Goal: Information Seeking & Learning: Find specific fact

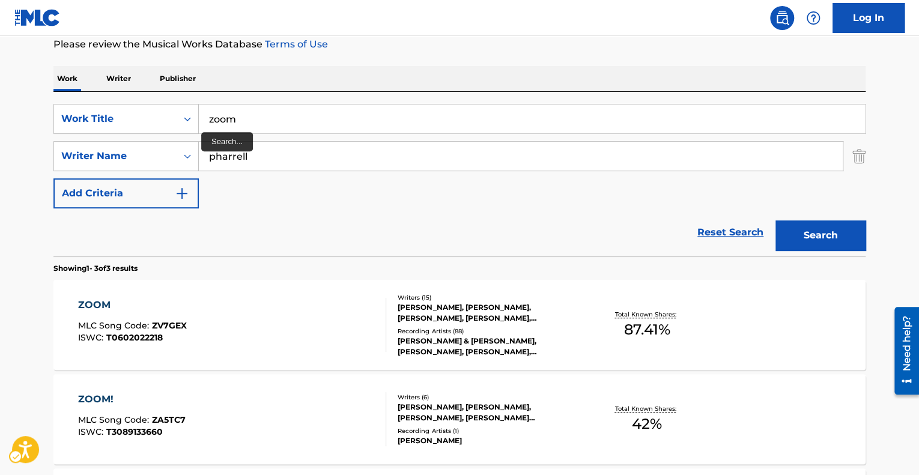
scroll to position [143, 0]
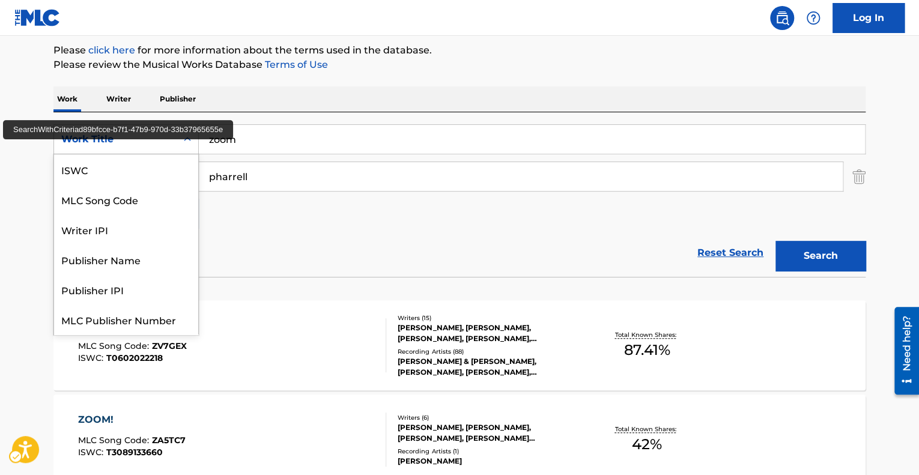
click at [106, 139] on div "Work Title" at bounding box center [115, 139] width 108 height 14
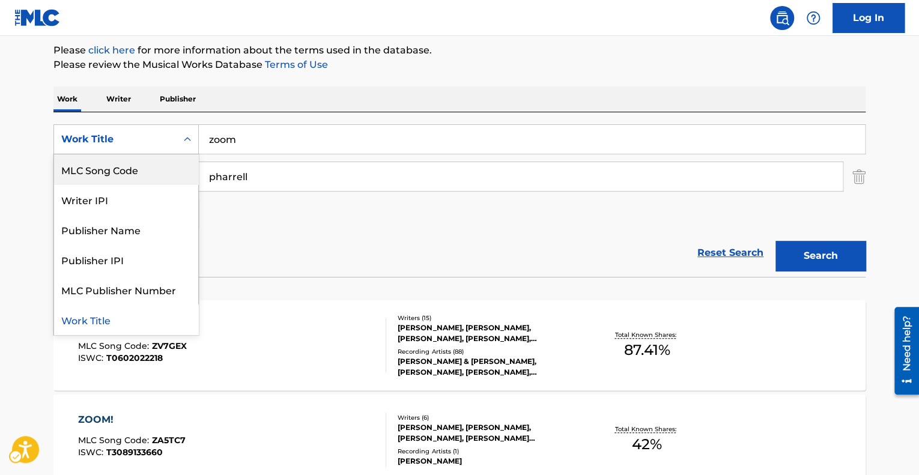
click at [112, 160] on div "MLC Song Code" at bounding box center [126, 169] width 144 height 30
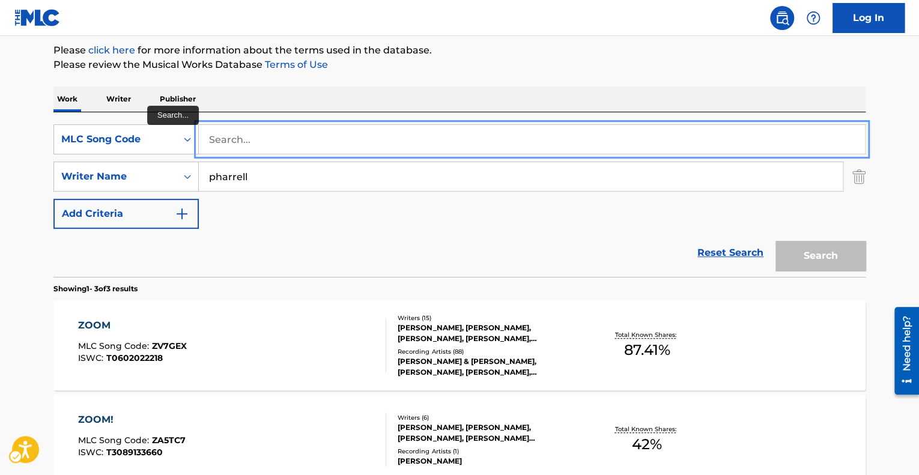
paste input "F3314S"
type input "F3314S"
click at [775, 241] on button "Search" at bounding box center [820, 256] width 90 height 30
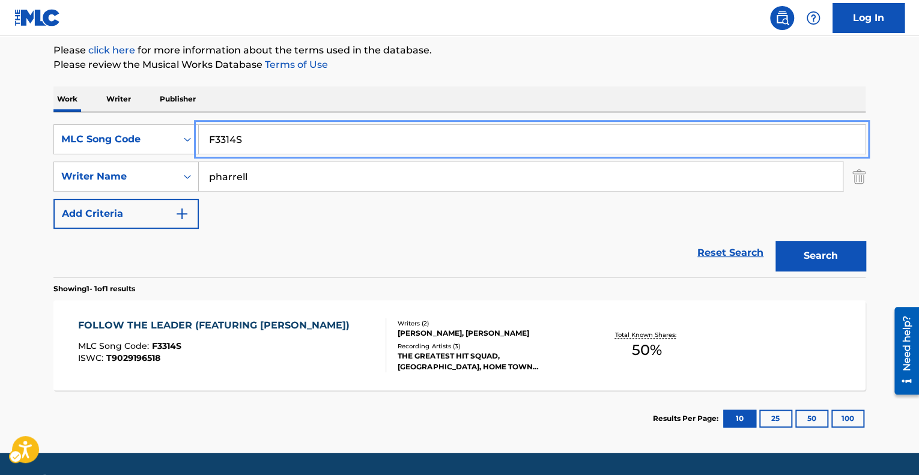
scroll to position [178, 0]
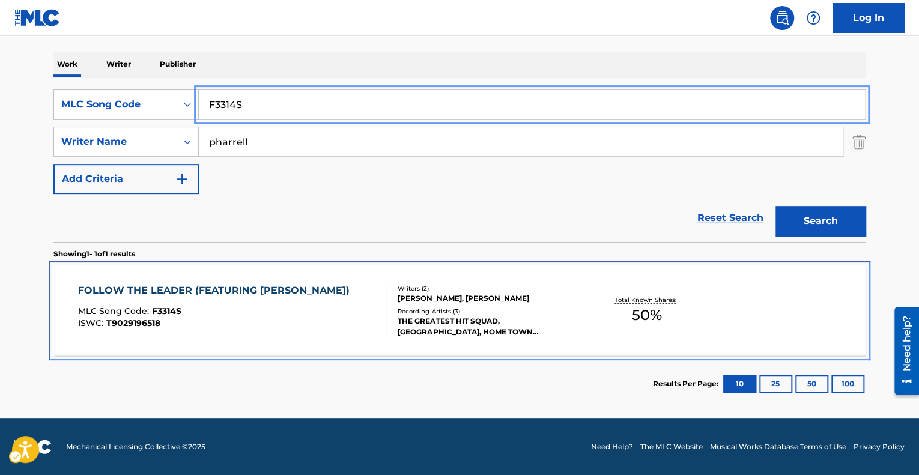
click at [341, 304] on div "FOLLOW THE LEADER (FEATURING [PERSON_NAME]) MLC Song Code : F3314S ISWC : T9029…" at bounding box center [216, 310] width 277 height 54
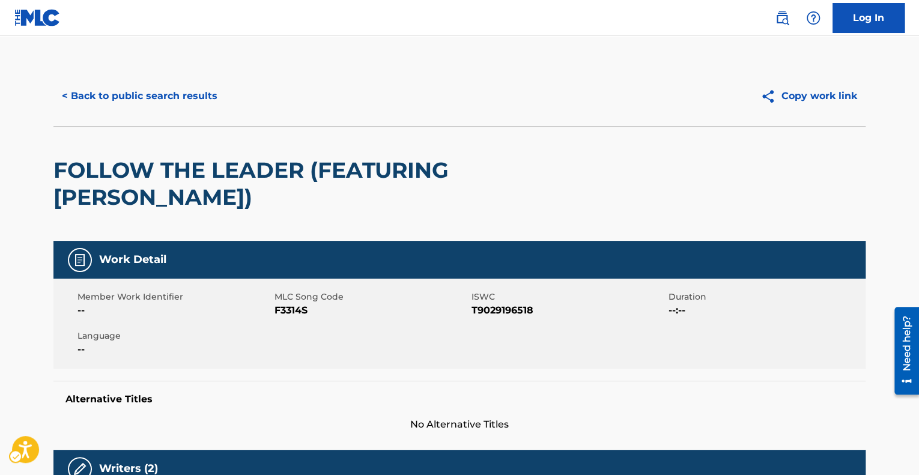
click at [199, 201] on h2 "FOLLOW THE LEADER (FEATURING [PERSON_NAME])" at bounding box center [296, 184] width 487 height 54
drag, startPoint x: 223, startPoint y: 201, endPoint x: 52, endPoint y: 136, distance: 183.8
copy h2 "FOLLOW THE LEADER (FEATURING [PERSON_NAME])"
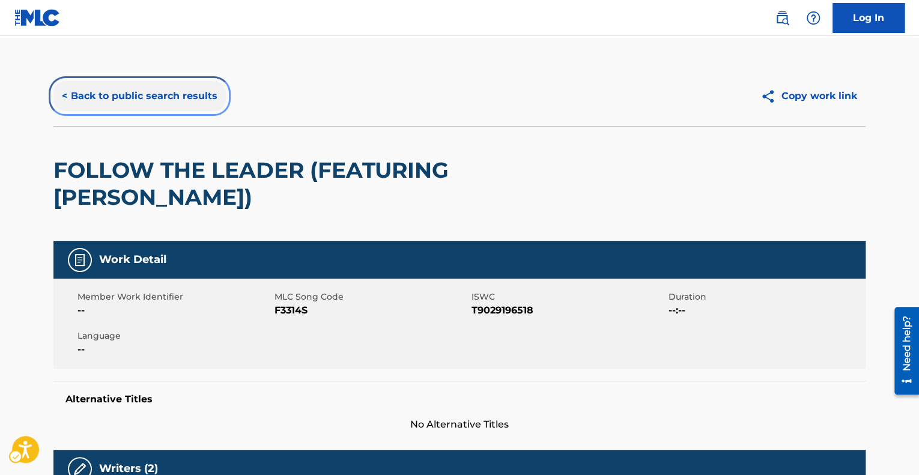
click at [127, 93] on button "< Back to public search results" at bounding box center [139, 96] width 172 height 30
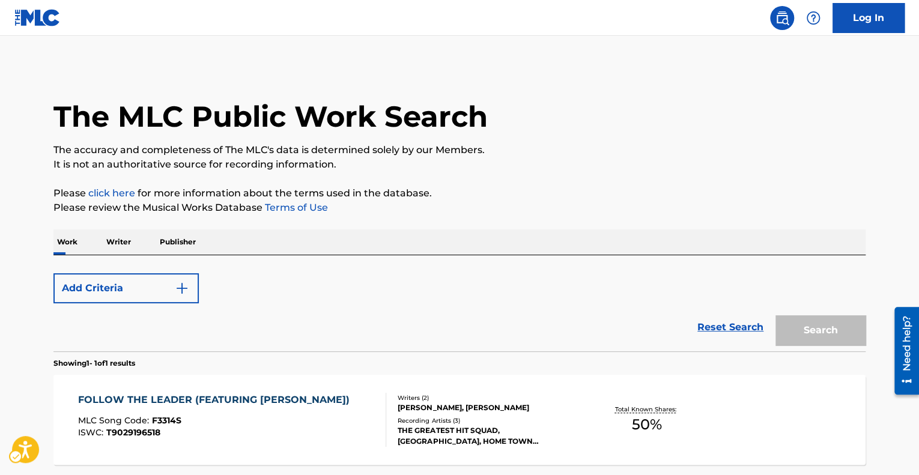
scroll to position [109, 0]
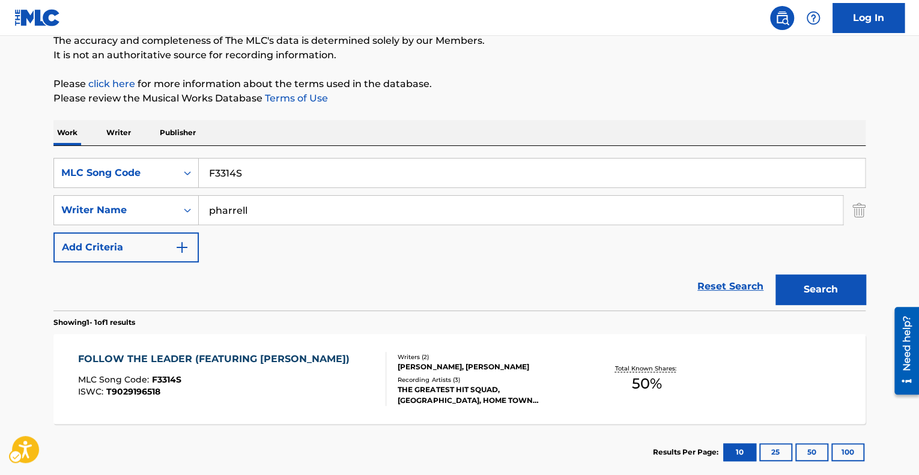
click at [237, 151] on div "SearchWithCriteria6cdac98d-ae0f-46be-ad45-a5838746283e MLC Song Code F3314S Sea…" at bounding box center [459, 228] width 812 height 165
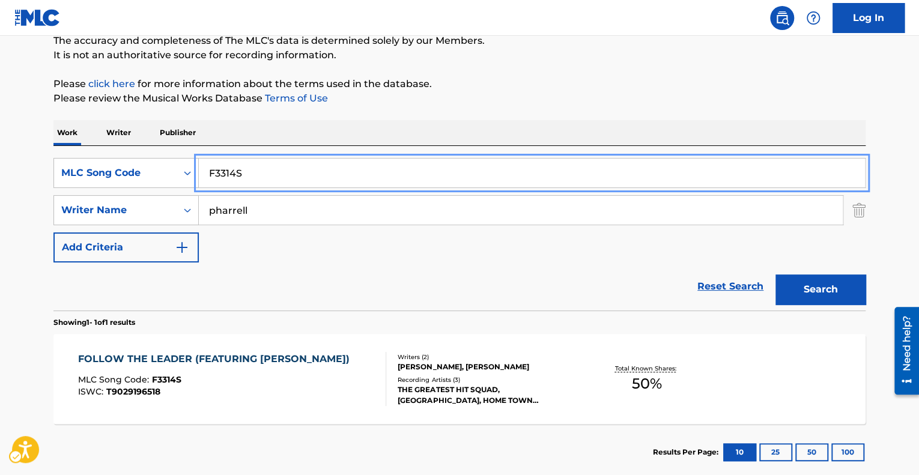
click at [234, 170] on input "F3314S" at bounding box center [532, 173] width 666 height 29
click at [134, 170] on div "MLC Song Code" at bounding box center [115, 173] width 108 height 14
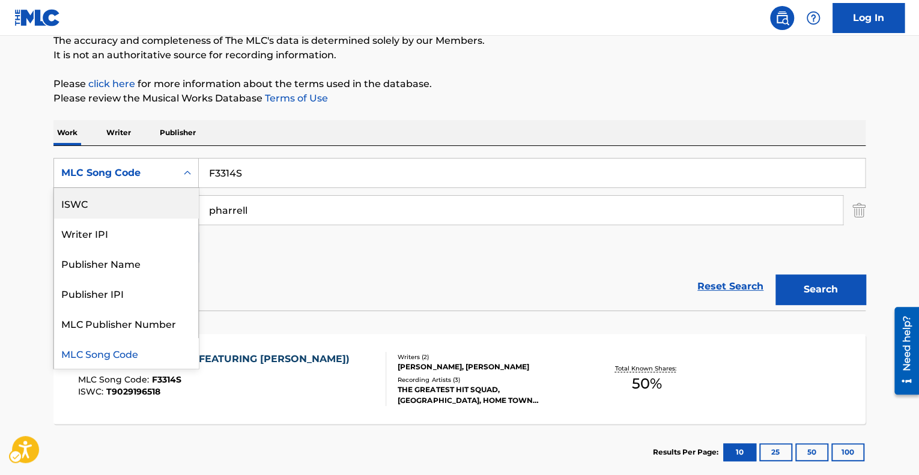
scroll to position [0, 0]
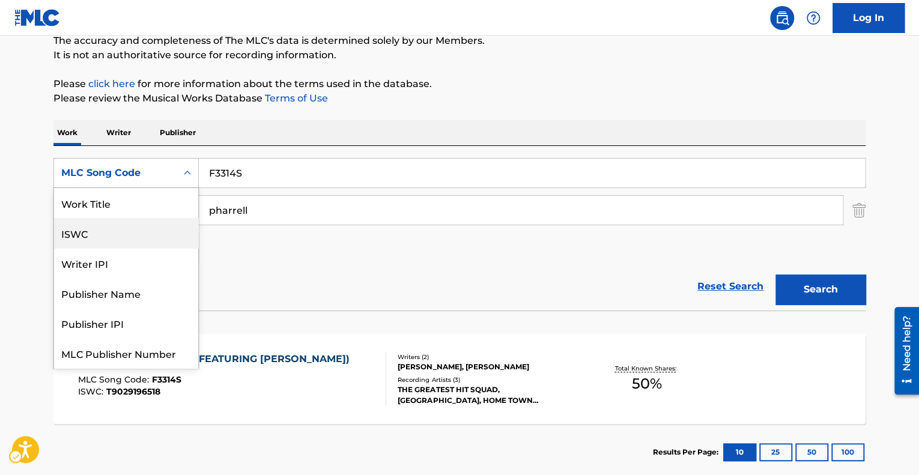
click at [114, 197] on div "Work Title" at bounding box center [126, 203] width 144 height 30
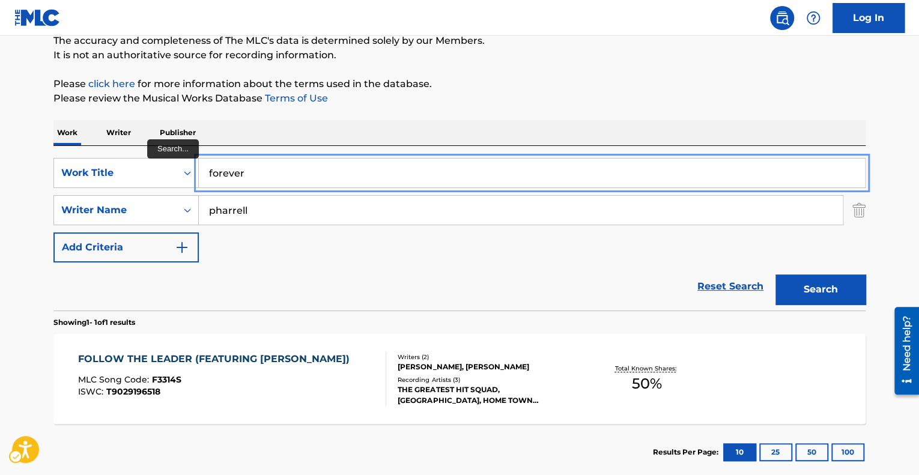
type input "forever"
click at [775, 274] on button "Search" at bounding box center [820, 289] width 90 height 30
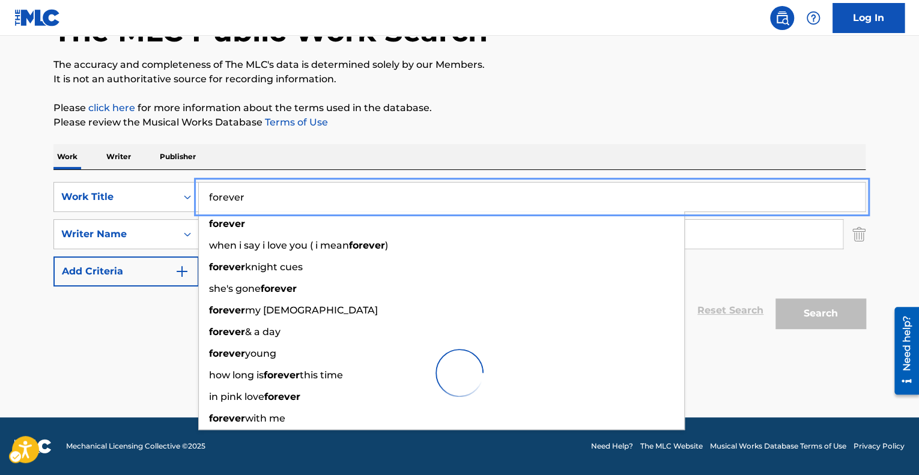
scroll to position [85, 0]
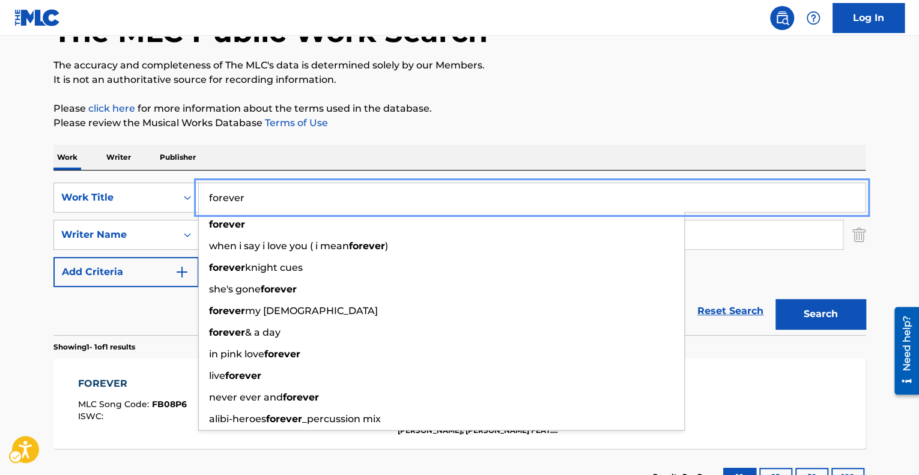
click at [387, 155] on div "Work Writer Publisher" at bounding box center [459, 157] width 812 height 25
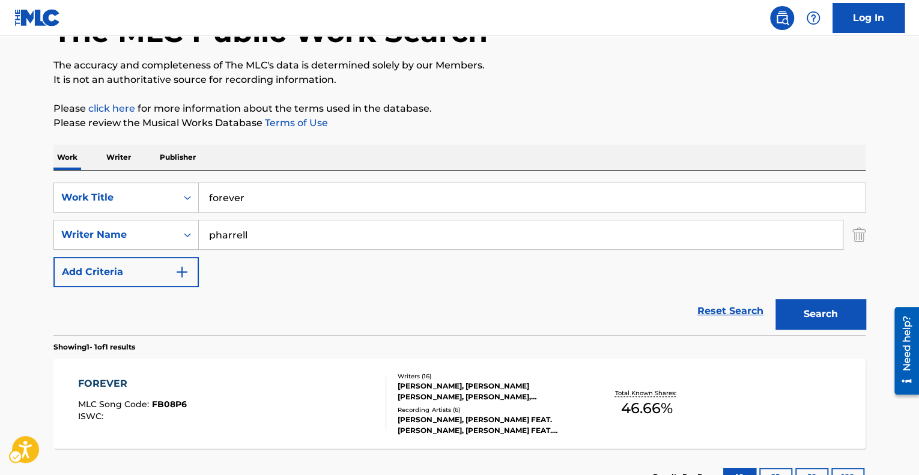
scroll to position [178, 0]
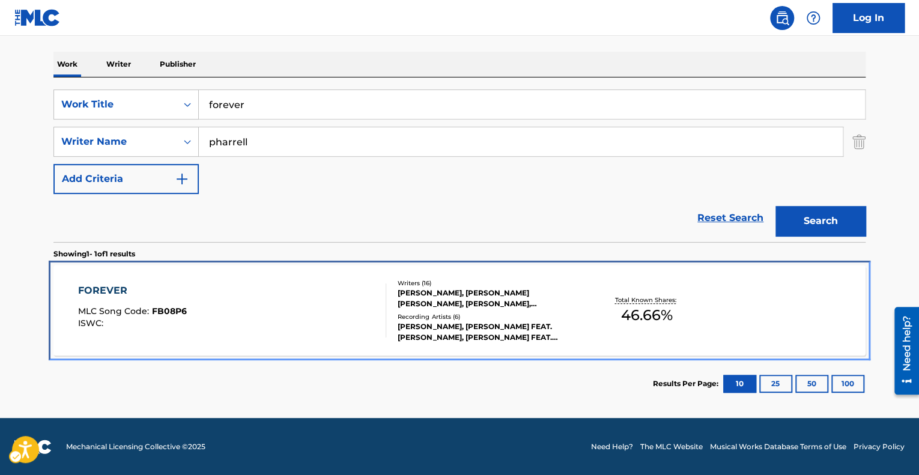
click at [354, 277] on div "FOREVER MLC Song Code : FB08P6 ISWC : Writers ( 16 ) [PERSON_NAME], [PERSON_NAM…" at bounding box center [459, 310] width 812 height 90
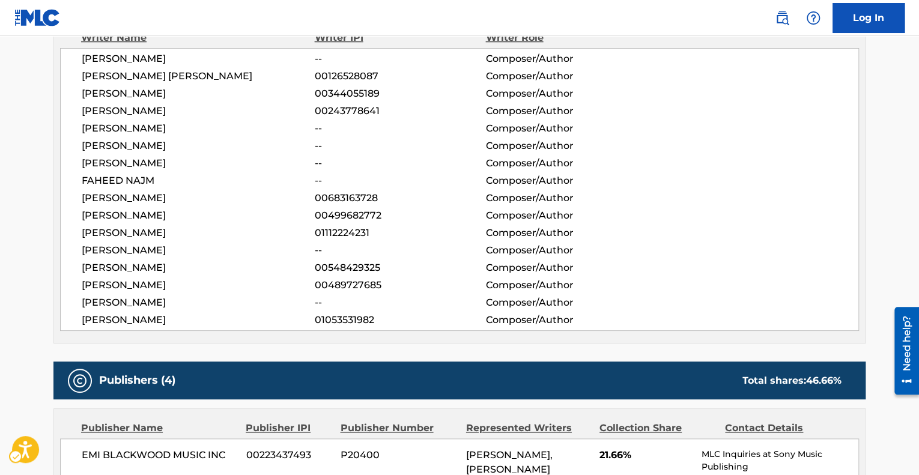
scroll to position [451, 0]
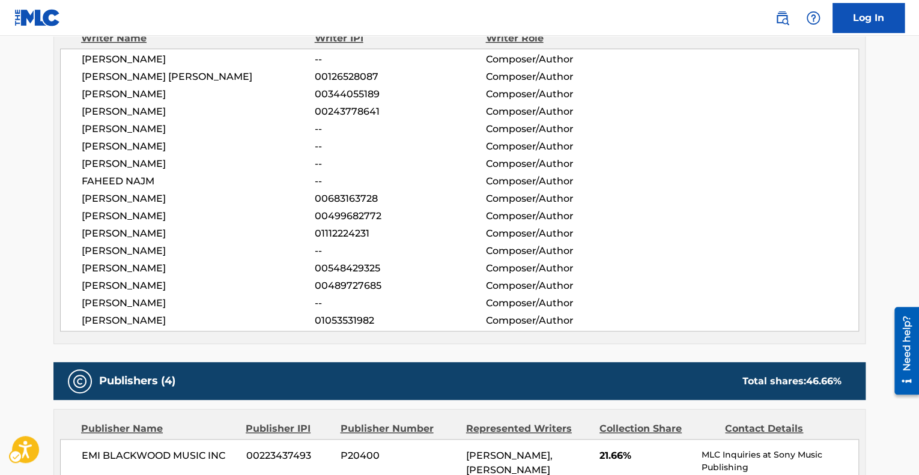
click at [162, 203] on span "[PERSON_NAME]" at bounding box center [198, 199] width 233 height 14
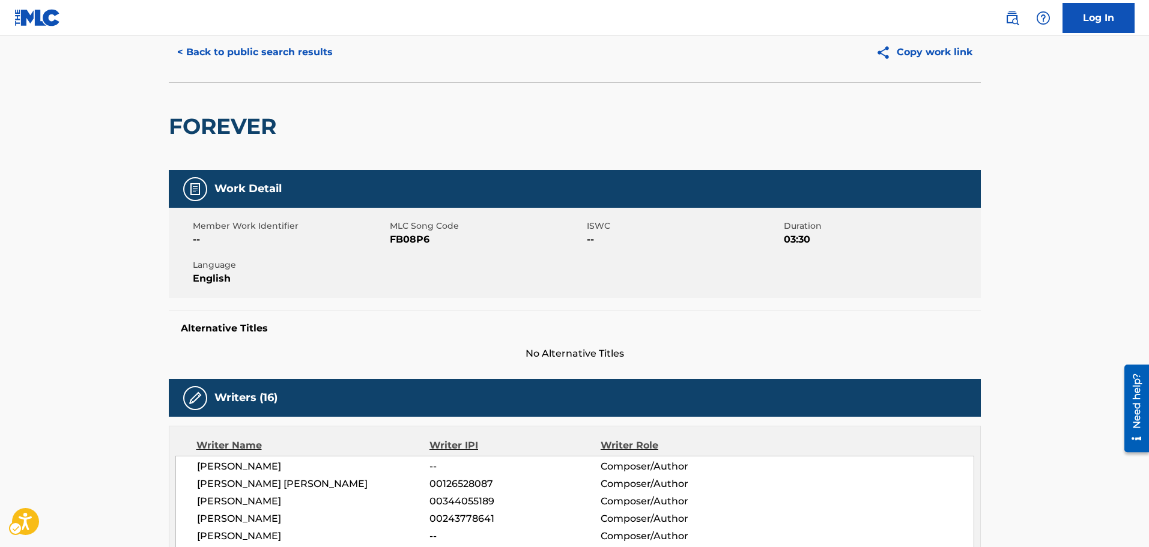
scroll to position [0, 0]
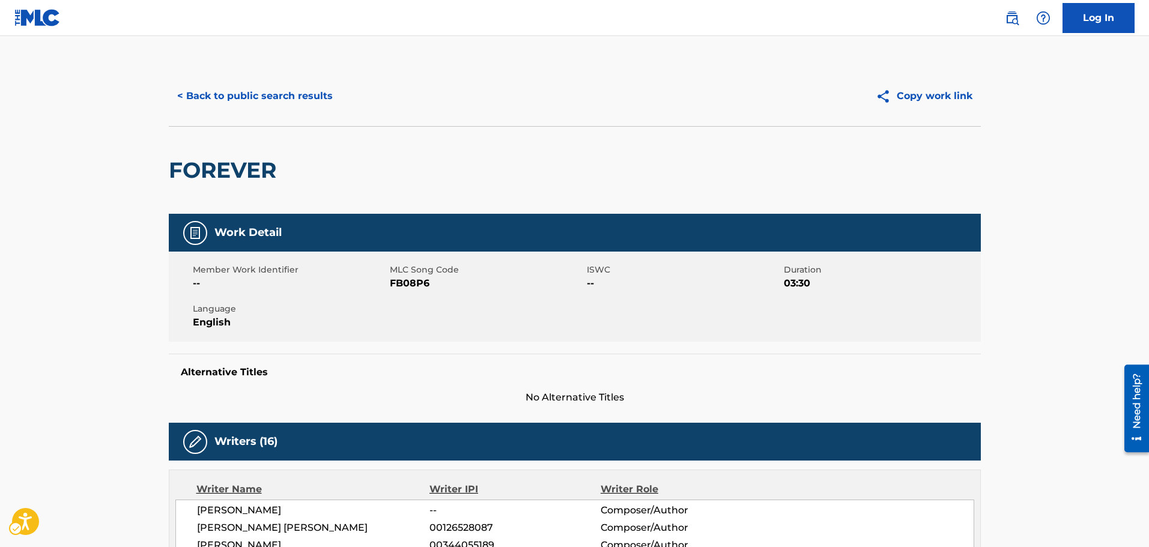
click at [267, 125] on div "< Back to public search results Copy work link" at bounding box center [575, 96] width 812 height 60
click at [263, 103] on button "< Back to public search results" at bounding box center [255, 96] width 172 height 30
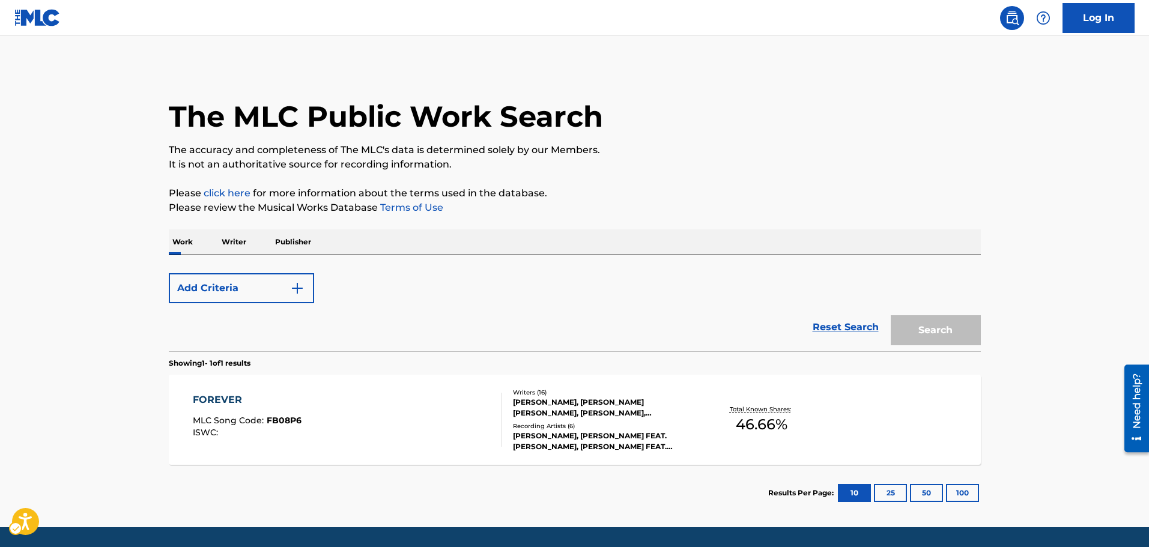
scroll to position [38, 0]
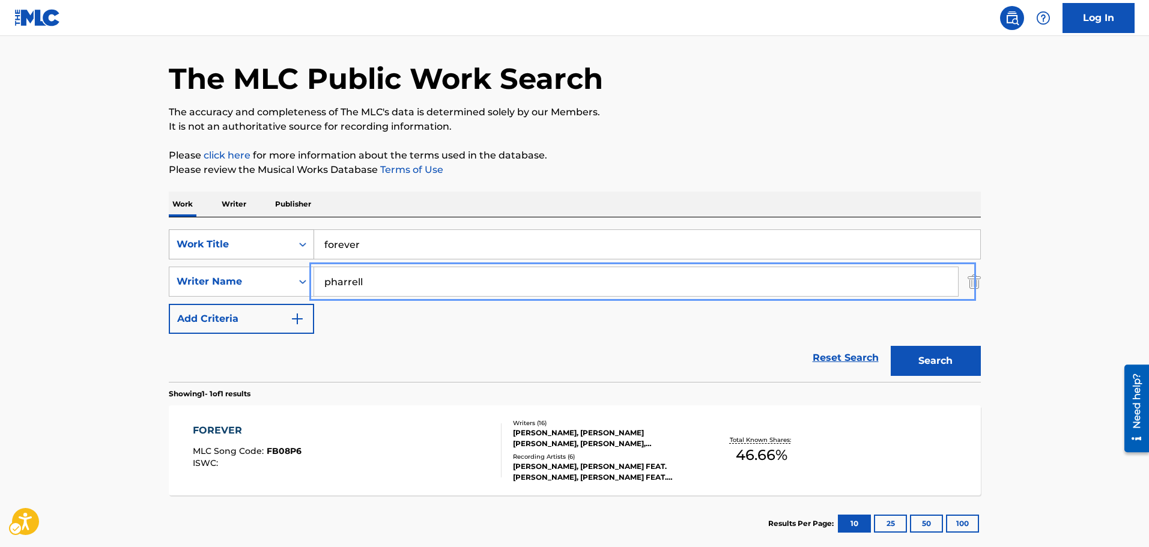
click at [283, 245] on div "Work Title" at bounding box center [231, 244] width 108 height 14
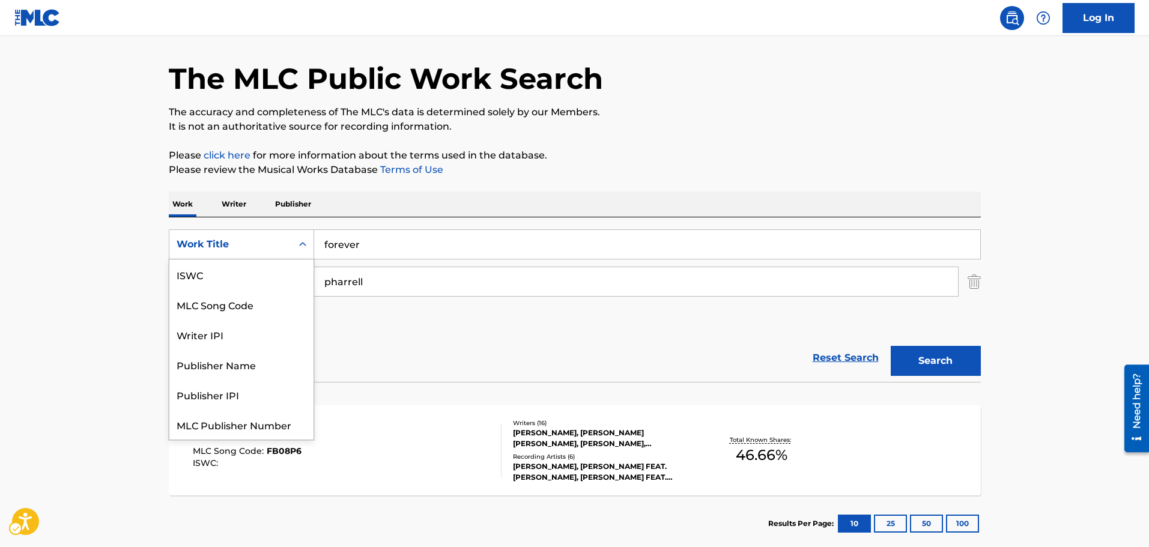
scroll to position [30, 0]
click at [284, 267] on div "MLC Song Code" at bounding box center [241, 274] width 144 height 30
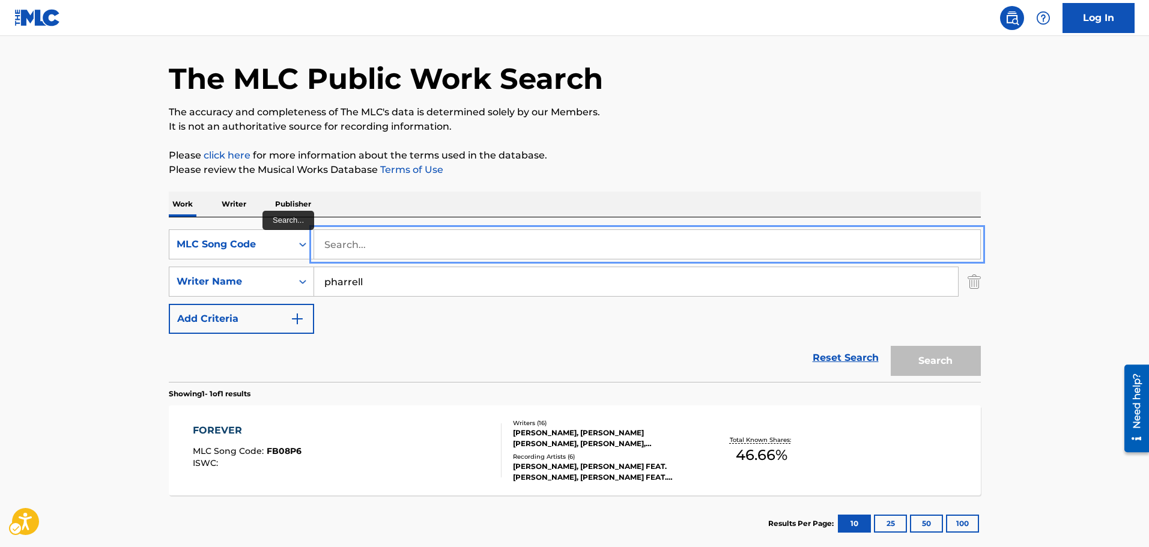
click at [746, 244] on input "Search..." at bounding box center [647, 244] width 666 height 29
paste input "FE7KEY"
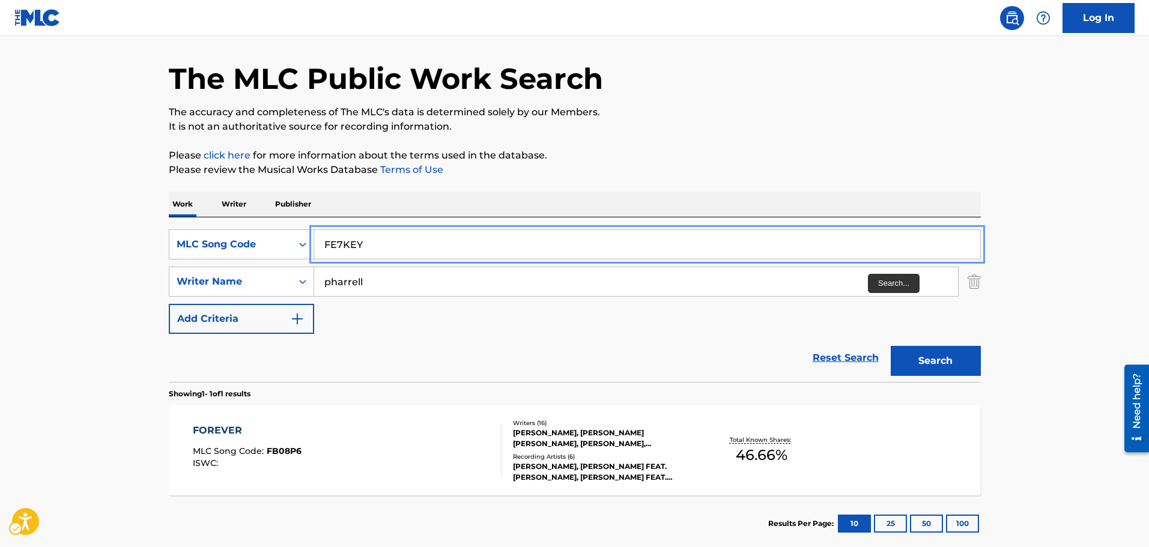
type input "FE7KEY"
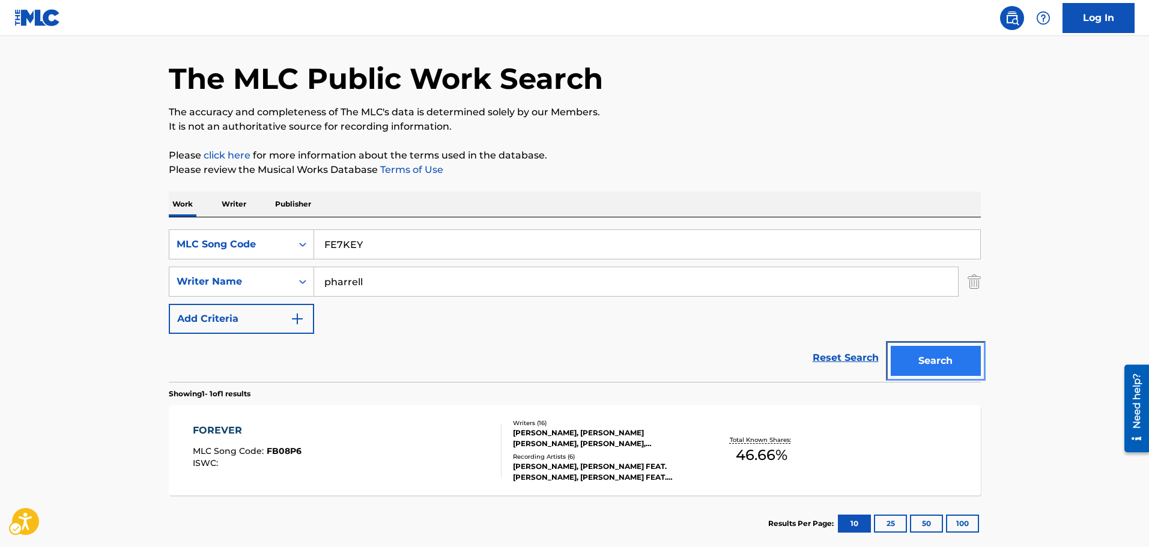
click at [918, 348] on button "Search" at bounding box center [936, 361] width 90 height 30
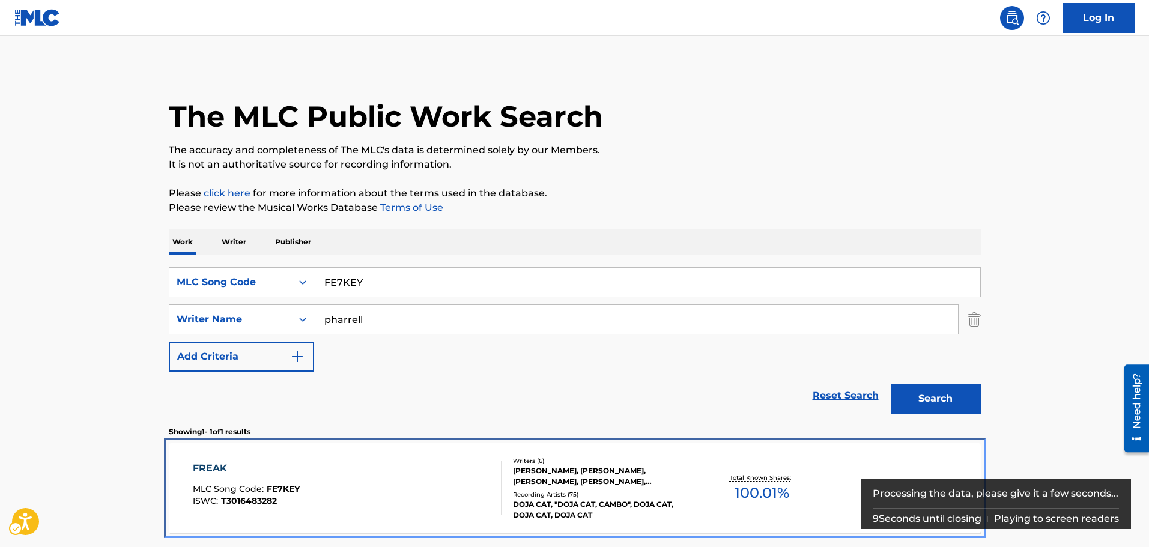
click at [490, 446] on div "FREAK MLC Song Code : FE7KEY ISWC : T3016483282 Writers ( 6 ) [PERSON_NAME], [P…" at bounding box center [575, 488] width 812 height 90
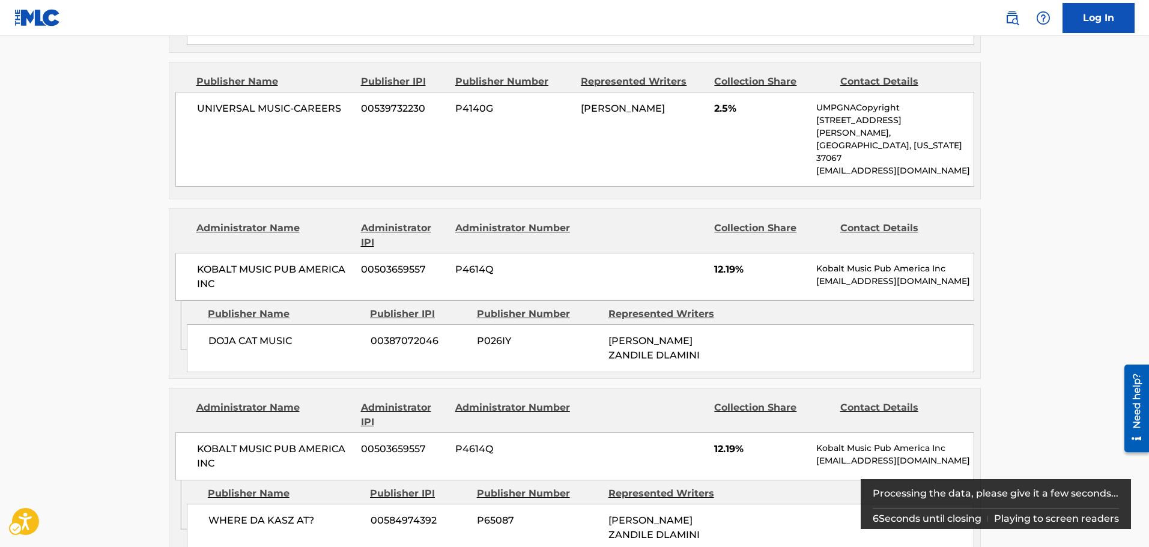
scroll to position [2282, 0]
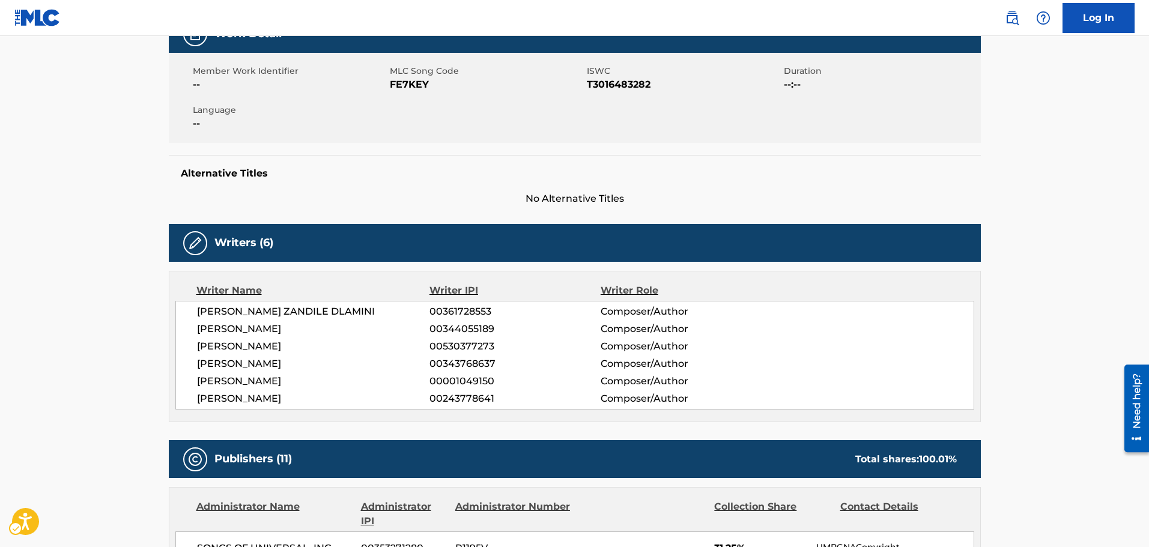
drag, startPoint x: 207, startPoint y: 220, endPoint x: 198, endPoint y: 123, distance: 98.3
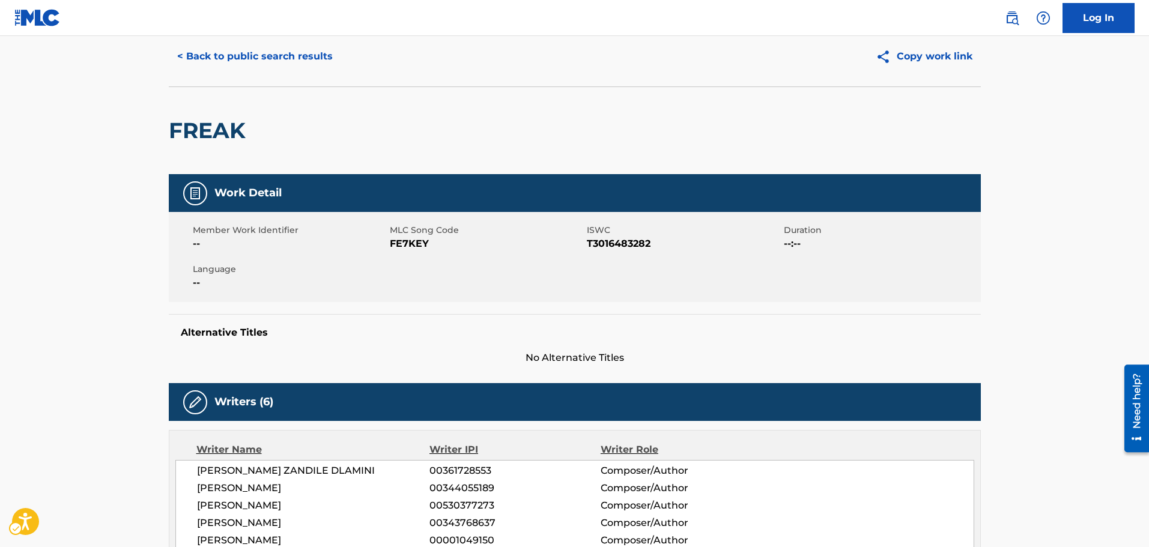
scroll to position [0, 0]
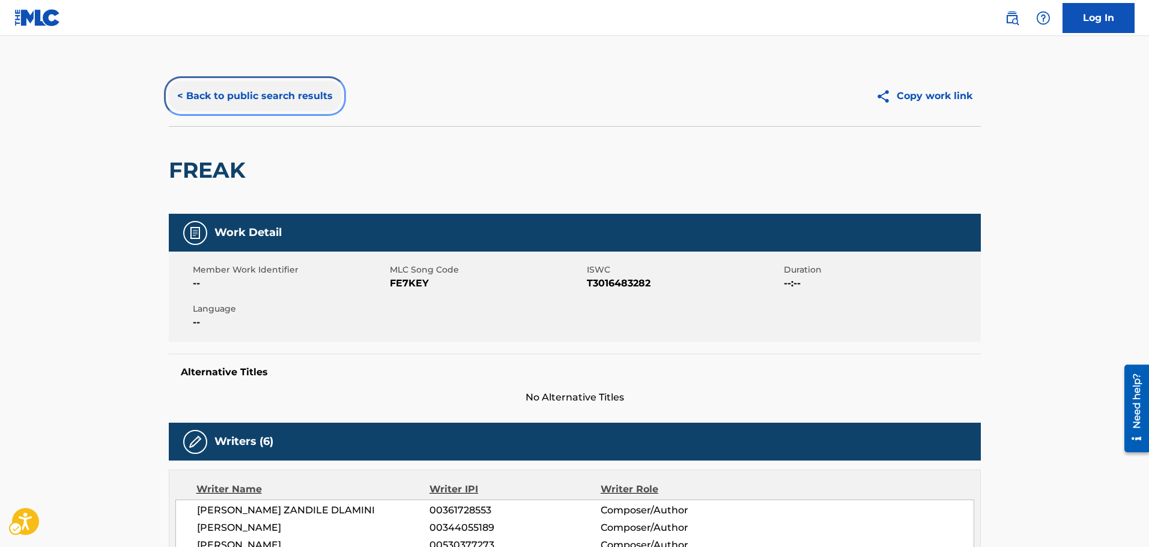
click at [227, 109] on button "< Back to public search results" at bounding box center [255, 96] width 172 height 30
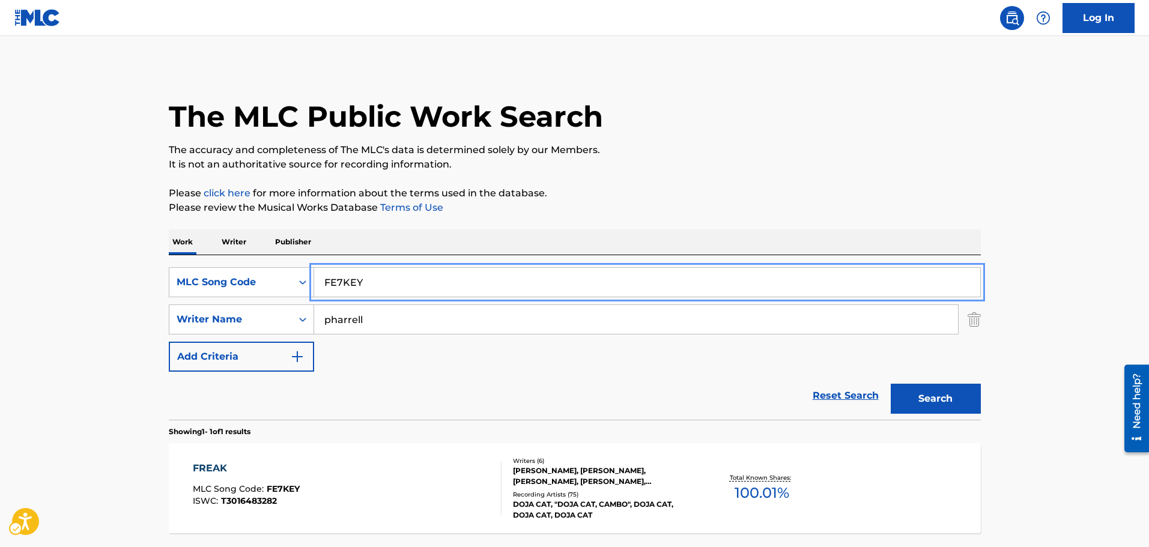
click at [349, 281] on input "FE7KEY" at bounding box center [647, 282] width 666 height 29
paste input "F3100P"
click at [333, 272] on input "FE7KF3100PEY" at bounding box center [647, 282] width 666 height 29
paste input "3100P"
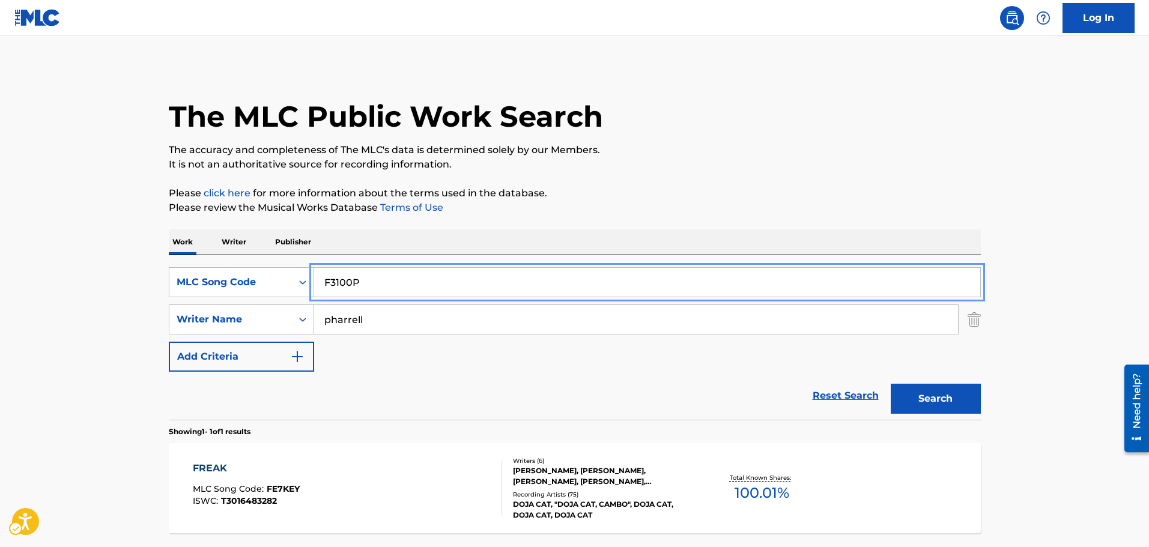
type input "F3100P"
click at [891, 384] on button "Search" at bounding box center [936, 399] width 90 height 30
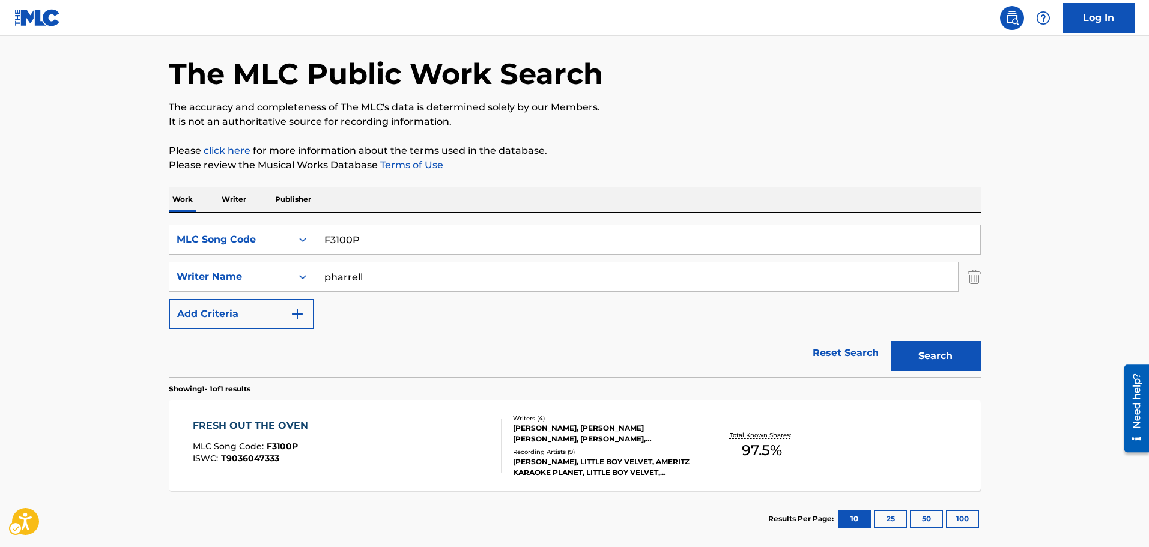
scroll to position [60, 0]
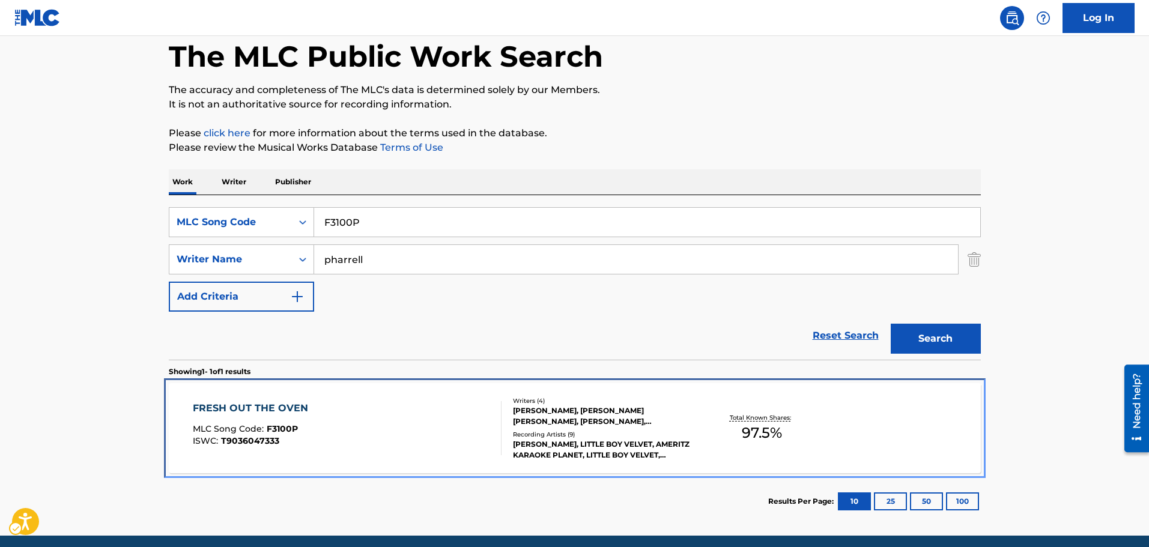
click at [330, 440] on div "FRESH OUT THE OVEN MLC Song Code : F3100P ISWC : T9036047333" at bounding box center [347, 428] width 309 height 54
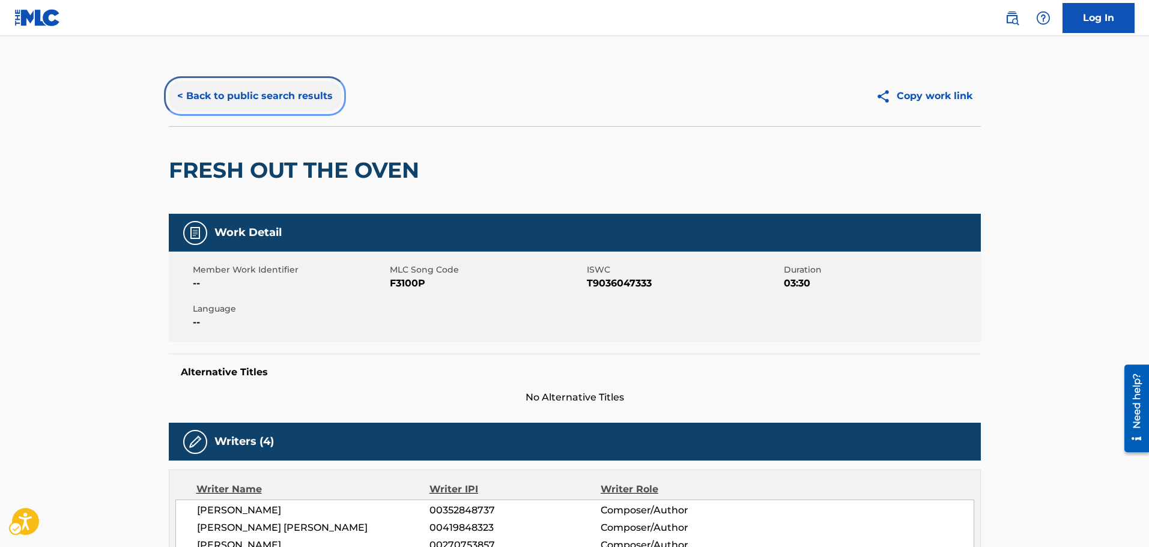
click at [210, 94] on button "< Back to public search results" at bounding box center [255, 96] width 172 height 30
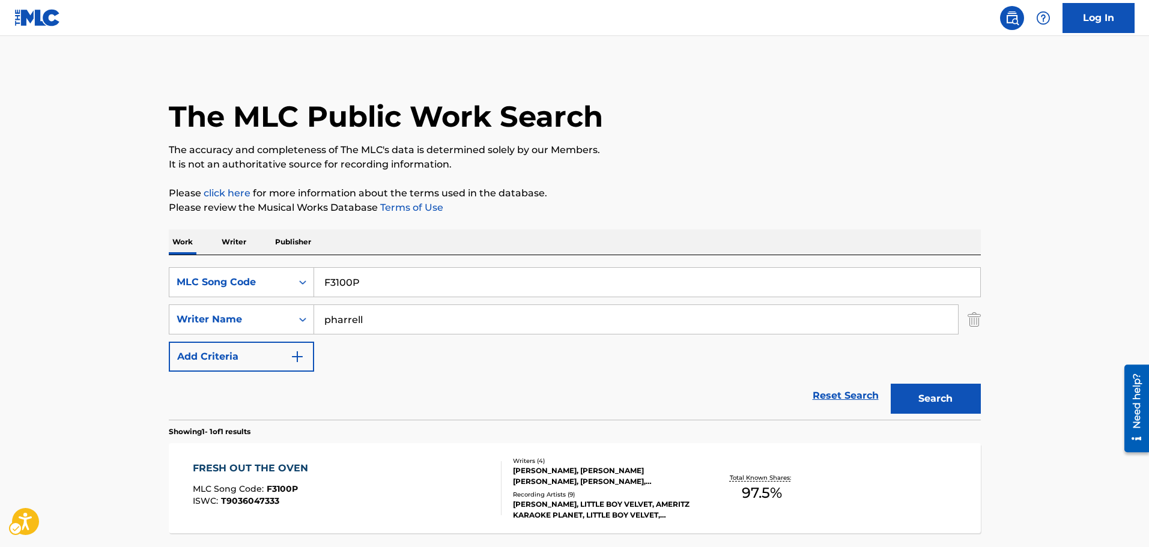
scroll to position [38, 0]
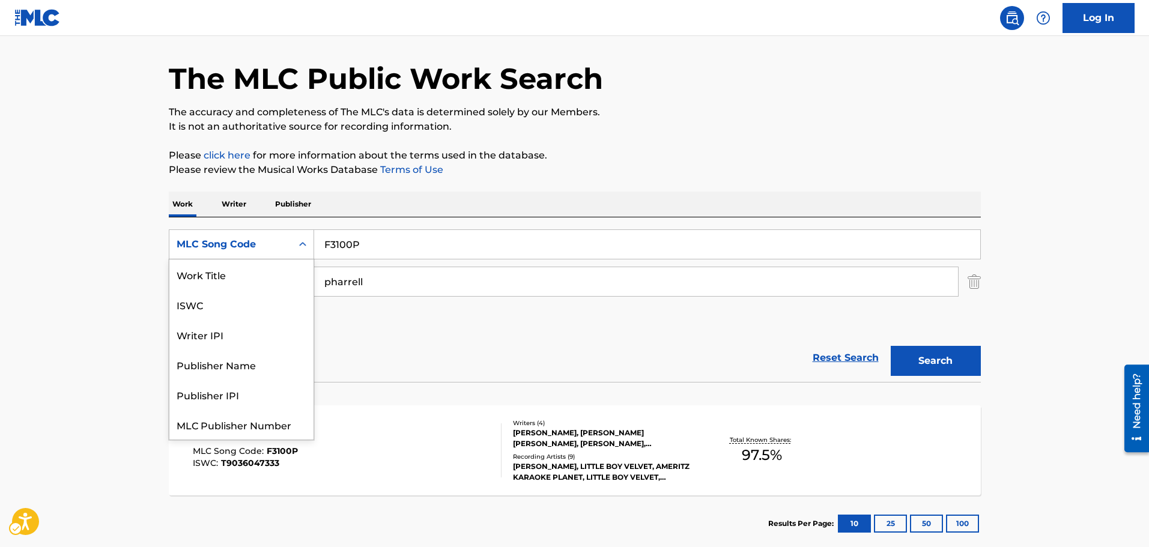
click at [229, 243] on div "MLC Song Code" at bounding box center [231, 244] width 108 height 14
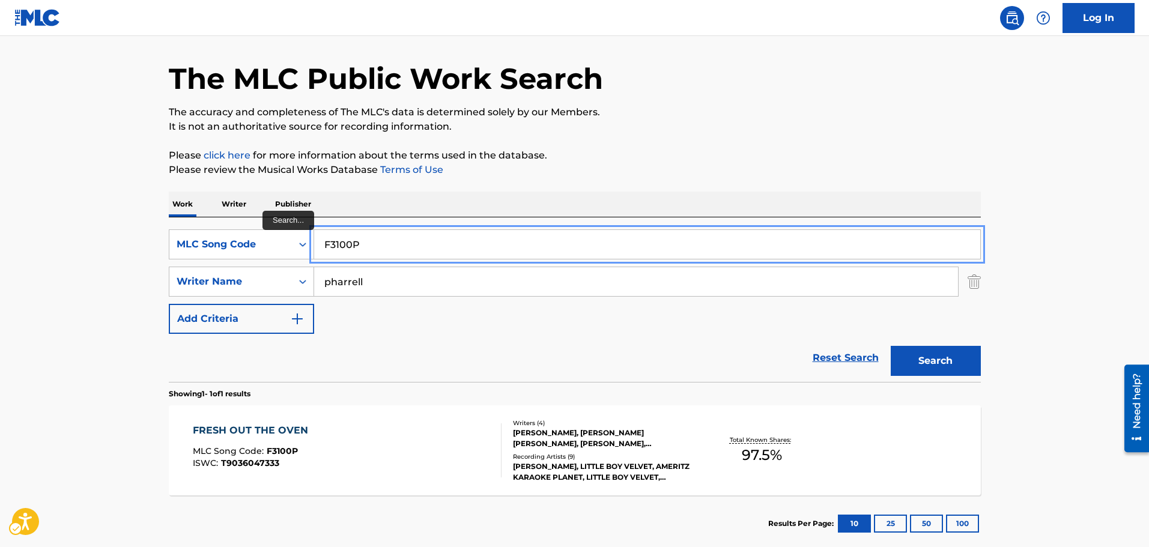
click at [500, 249] on input "F3100P" at bounding box center [647, 244] width 666 height 29
click at [502, 244] on input "F3100P" at bounding box center [647, 244] width 666 height 29
paste input "G65011"
paste input "Search..."
click at [891, 346] on button "Search" at bounding box center [936, 361] width 90 height 30
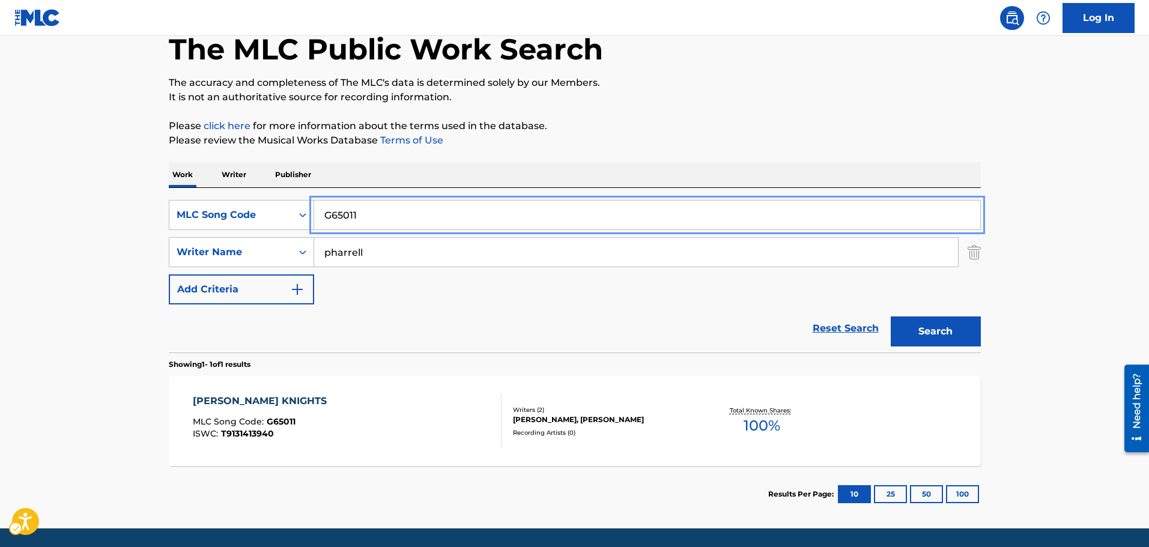
scroll to position [0, 0]
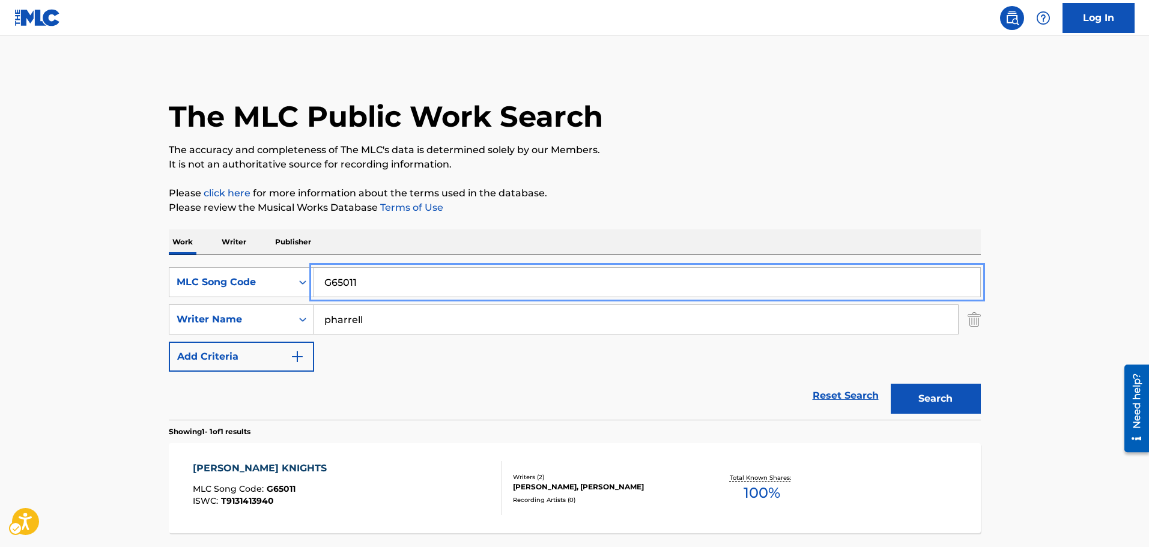
click at [341, 267] on div "SearchWithCriteria78bc8e26-f1b6-4890-b262-56e74f02acda MLC Song Code G65011 Sea…" at bounding box center [575, 337] width 812 height 165
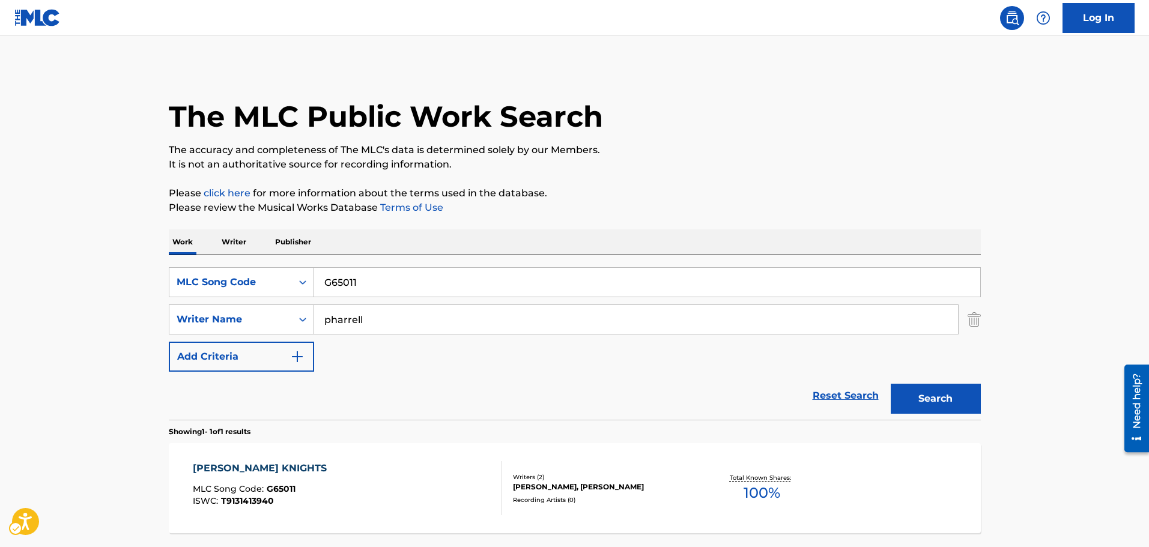
click at [341, 267] on div "SearchWithCriteria78bc8e26-f1b6-4890-b262-56e74f02acda MLC Song Code G65011 Sea…" at bounding box center [575, 337] width 812 height 165
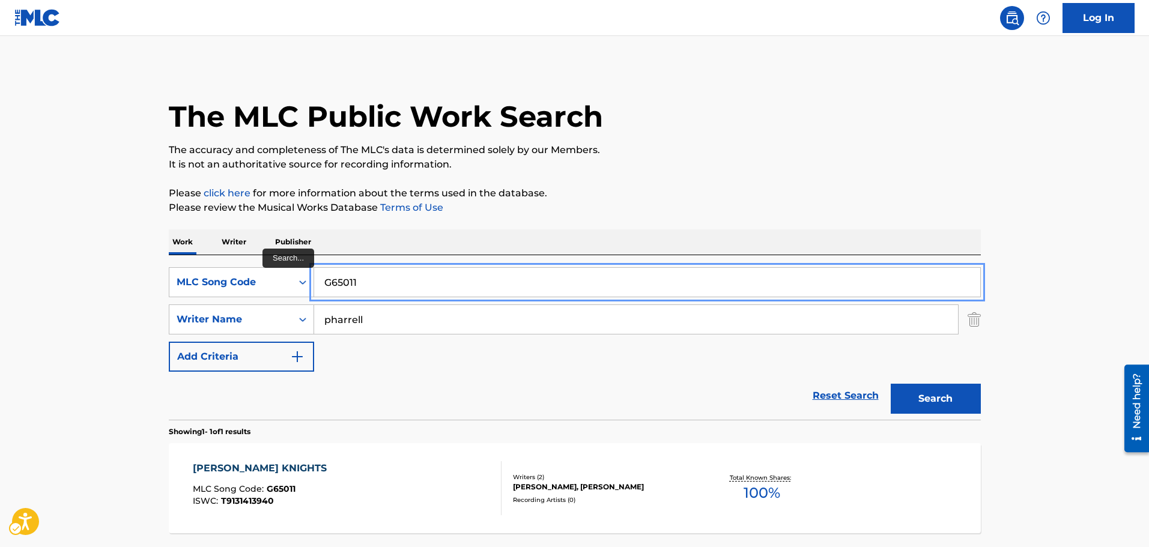
click at [341, 268] on input "G65011" at bounding box center [647, 282] width 666 height 29
paste input "L7030V"
type input "L7030V"
click at [891, 384] on button "Search" at bounding box center [936, 399] width 90 height 30
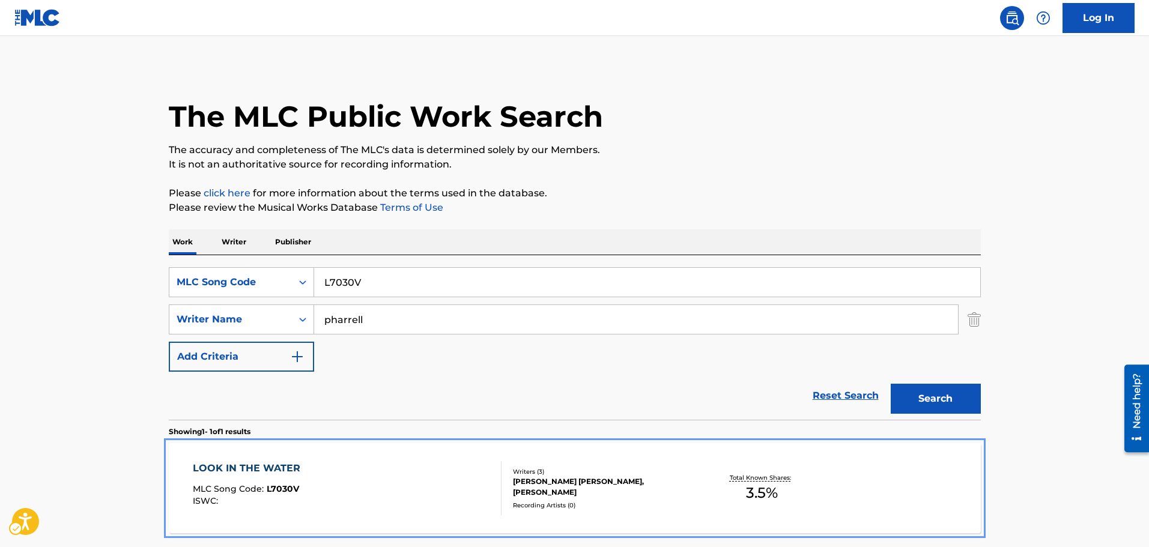
click at [347, 444] on div "LOOK IN THE WATER MLC Song Code : L7030V ISWC : Writers ( 3 ) [PERSON_NAME] [PE…" at bounding box center [575, 488] width 812 height 90
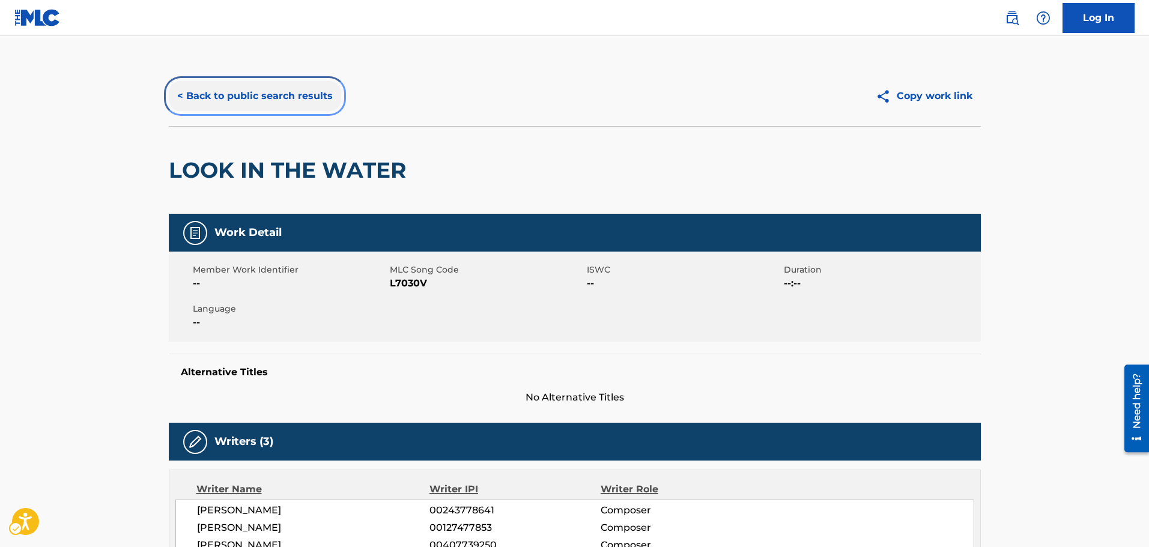
click at [251, 110] on button "< Back to public search results" at bounding box center [255, 96] width 172 height 30
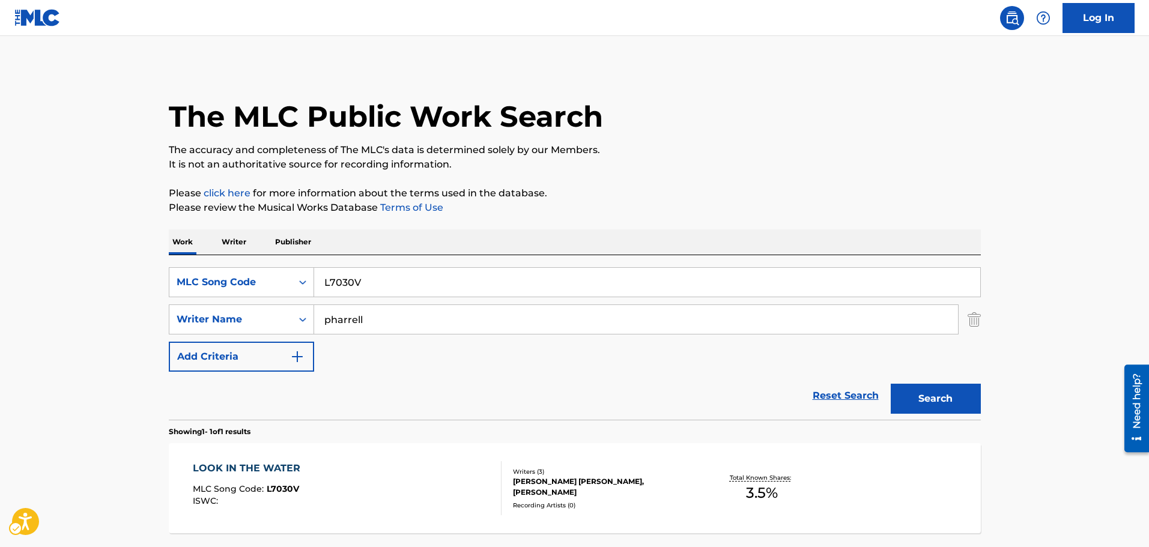
click at [266, 264] on div "SearchWithCriteria78bc8e26-f1b6-4890-b262-56e74f02acda MLC Song Code L7030V Sea…" at bounding box center [575, 337] width 812 height 165
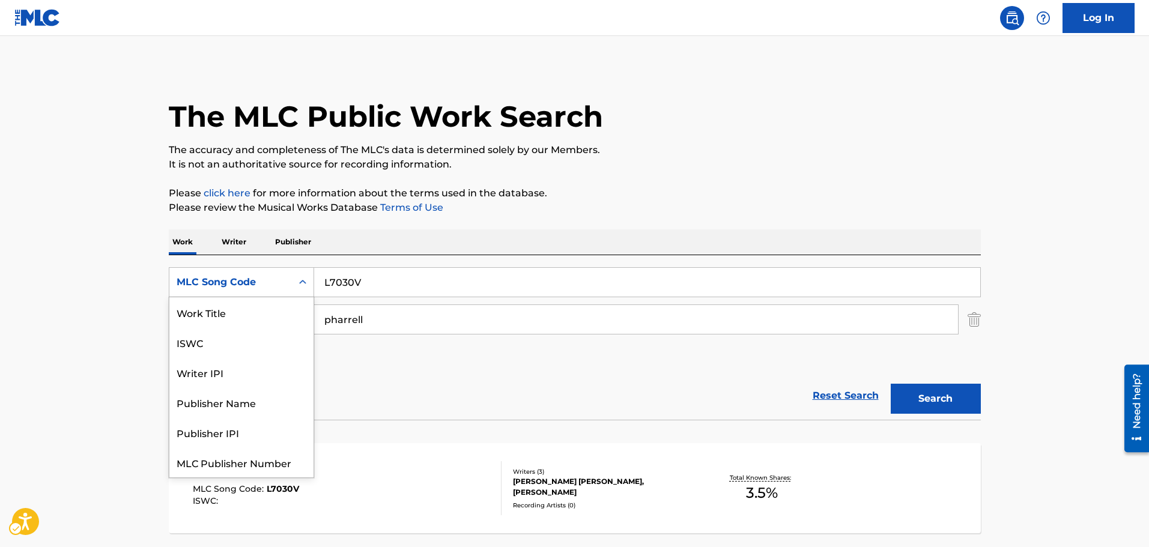
click at [273, 280] on div "MLC Song Code" at bounding box center [231, 282] width 108 height 14
click at [243, 323] on div "Work Title" at bounding box center [241, 312] width 144 height 30
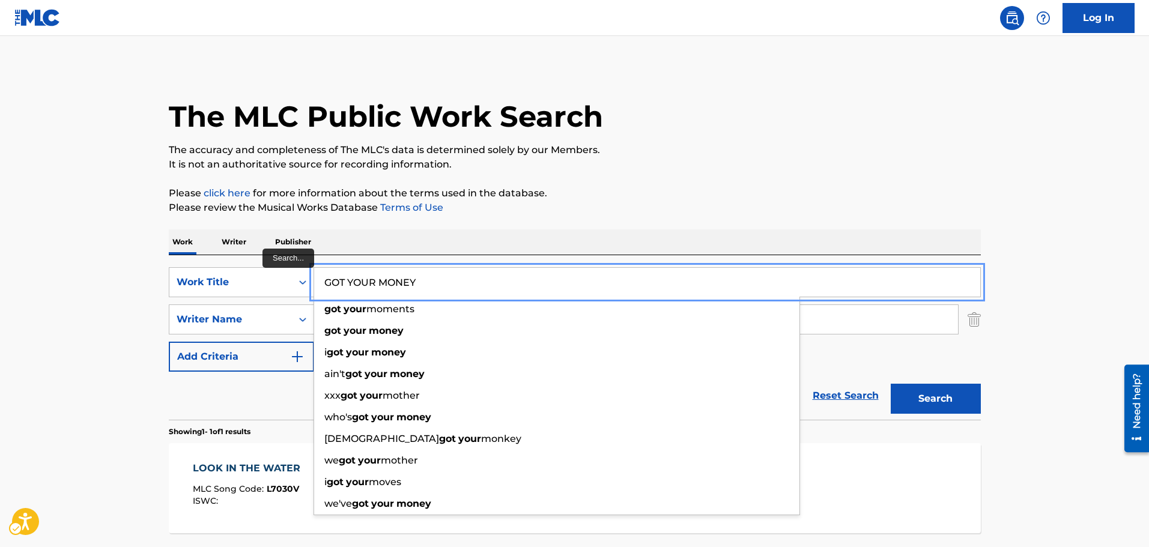
type input "GOT YOUR MONEY"
click at [891, 384] on button "Search" at bounding box center [936, 399] width 90 height 30
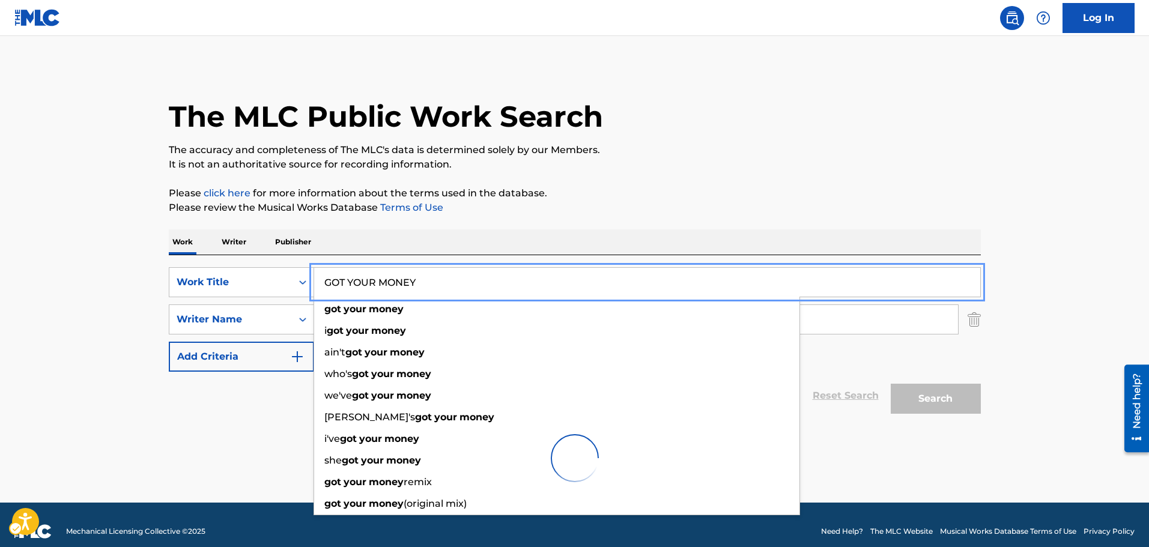
click at [552, 226] on div "The MLC Public Work Search The accuracy and completeness of The MLC's data is d…" at bounding box center [574, 281] width 841 height 431
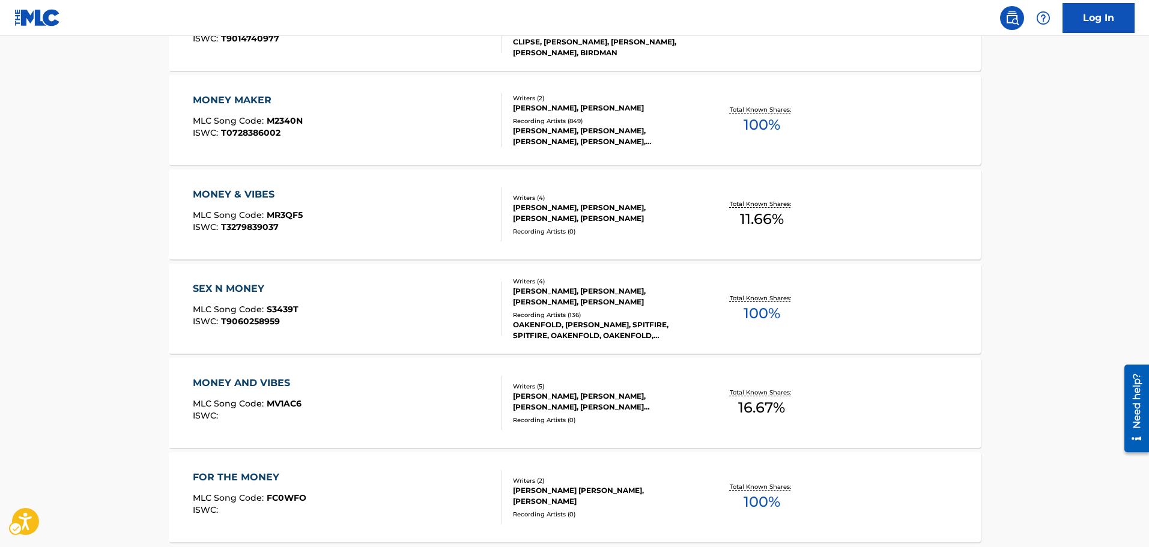
scroll to position [960, 0]
